Goal: Task Accomplishment & Management: Manage account settings

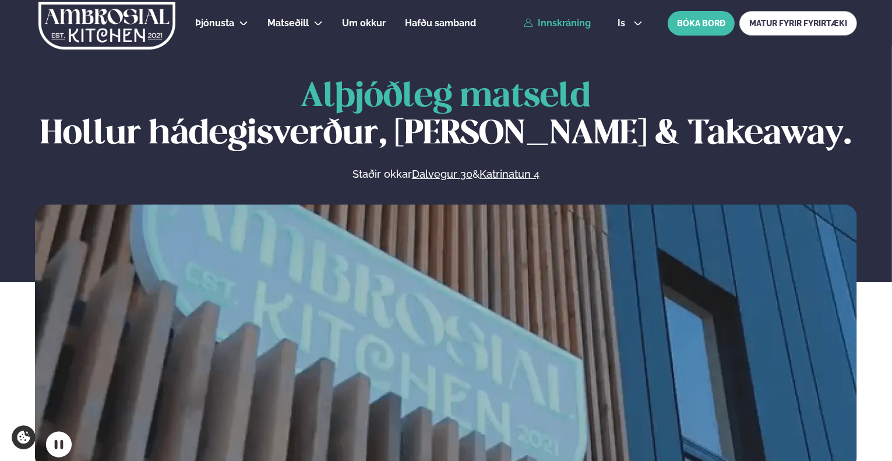
click at [573, 27] on link "Innskráning" at bounding box center [557, 23] width 67 height 10
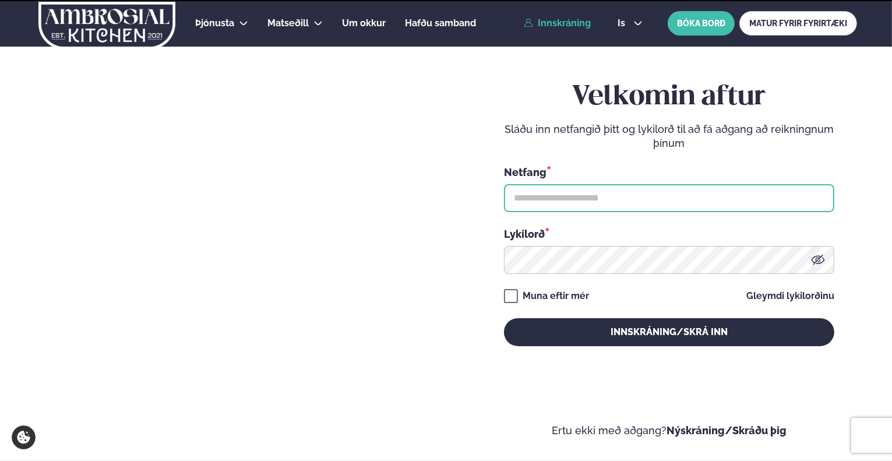
click at [555, 197] on input "text" at bounding box center [669, 198] width 330 height 28
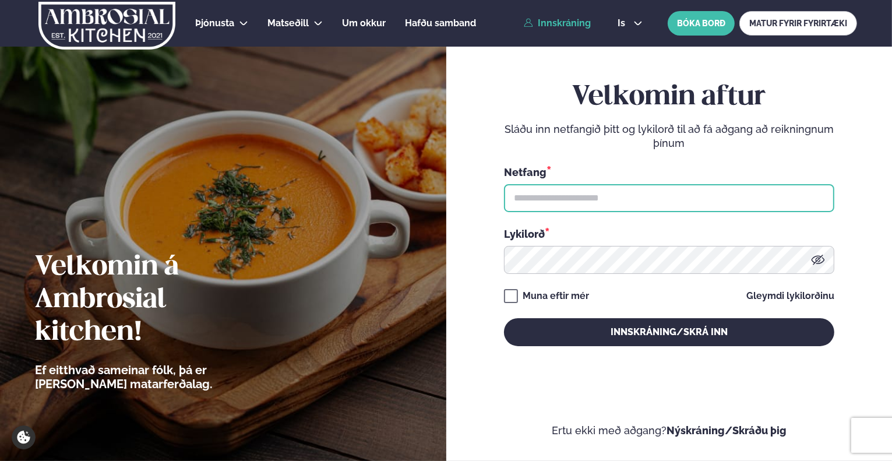
type input "**********"
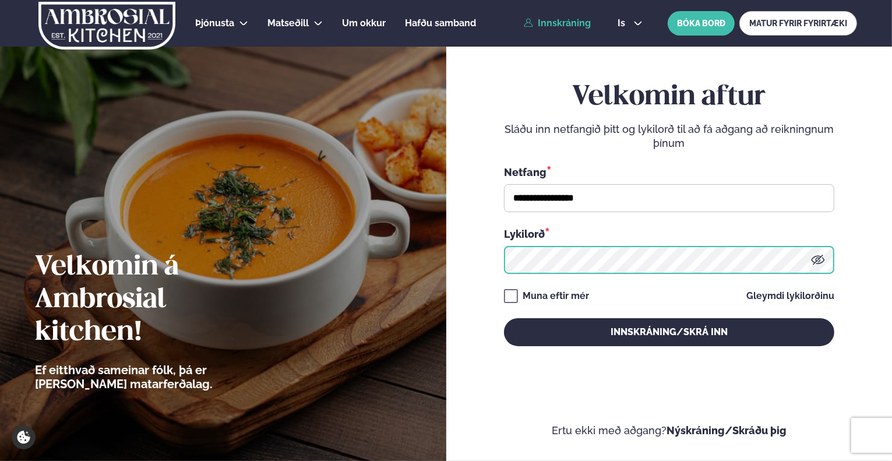
click at [504, 318] on button "Innskráning/Skrá inn" at bounding box center [669, 332] width 330 height 28
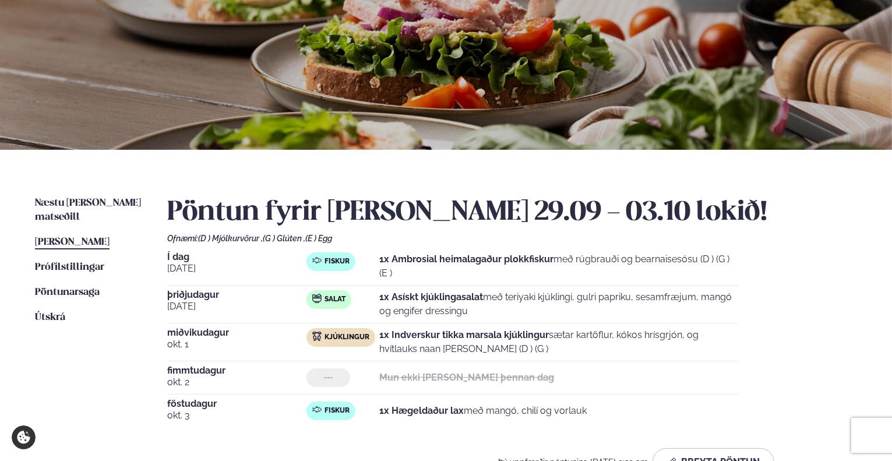
scroll to position [175, 0]
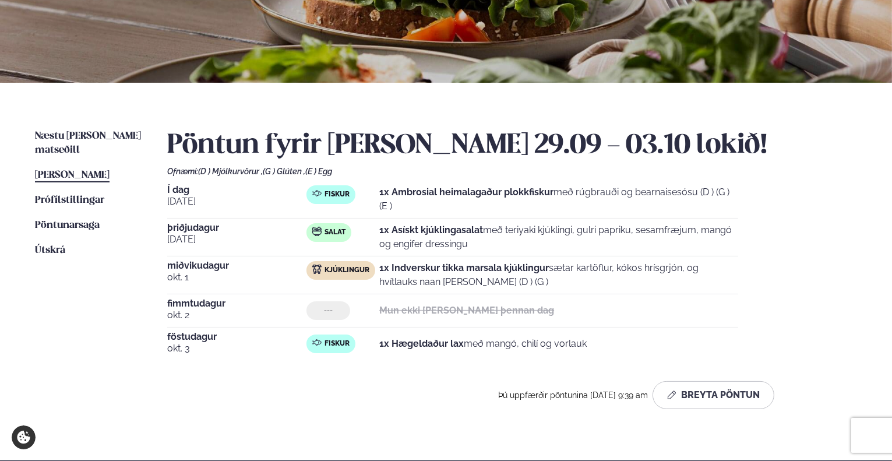
drag, startPoint x: 394, startPoint y: 223, endPoint x: 796, endPoint y: 239, distance: 401.6
click at [796, 239] on div "Í dag [DATE] Fiskur 1x Ambrosial heimalagaður plokkfiskur með rúgbrauði og bear…" at bounding box center [512, 272] width 690 height 175
click at [739, 275] on div "Í dag [DATE] Fiskur 1x Ambrosial heimalagaður plokkfiskur með rúgbrauði og bear…" at bounding box center [512, 272] width 690 height 175
